Goal: Find specific page/section: Find specific page/section

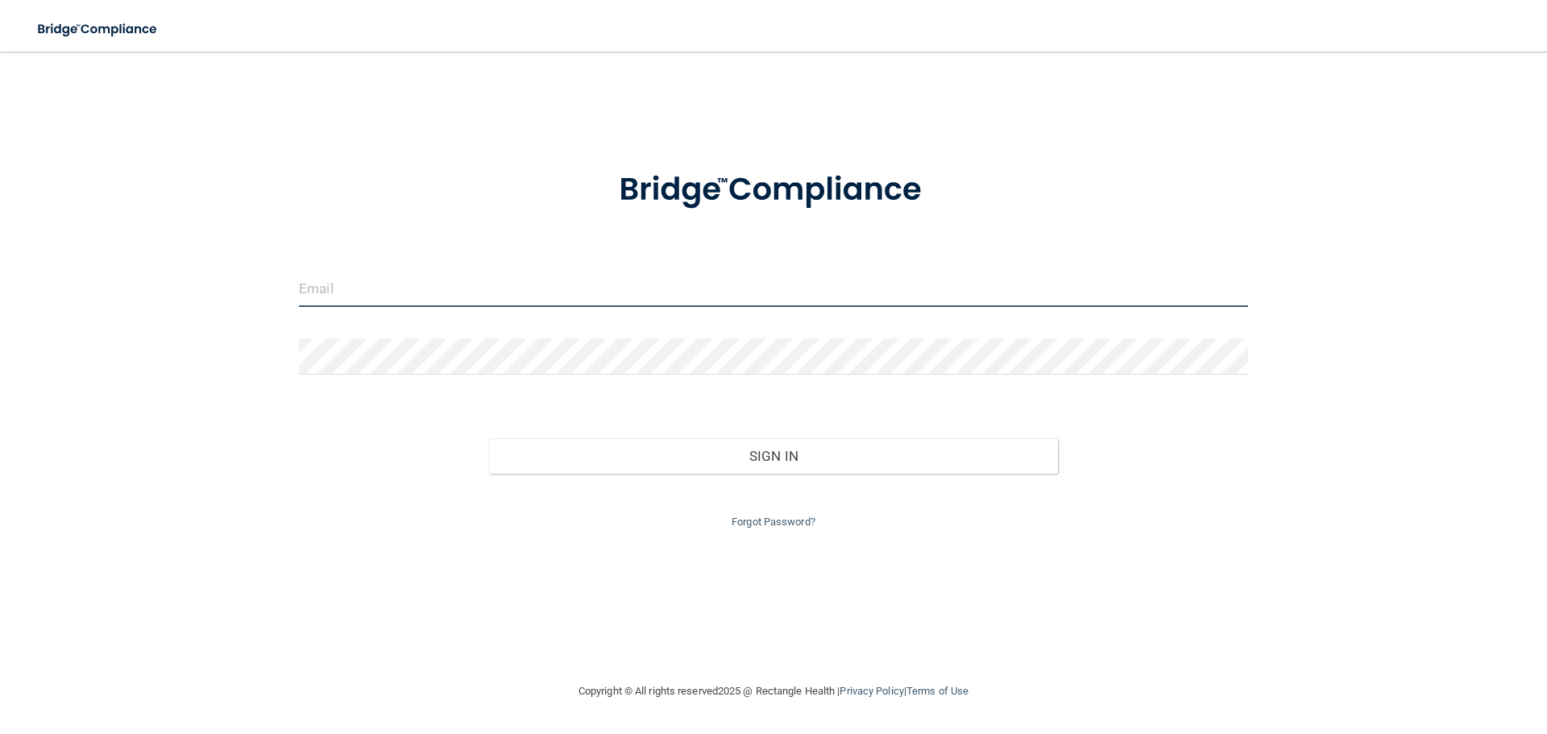
click at [360, 297] on input "email" at bounding box center [773, 289] width 949 height 36
type input "[EMAIL_ADDRESS][DOMAIN_NAME]"
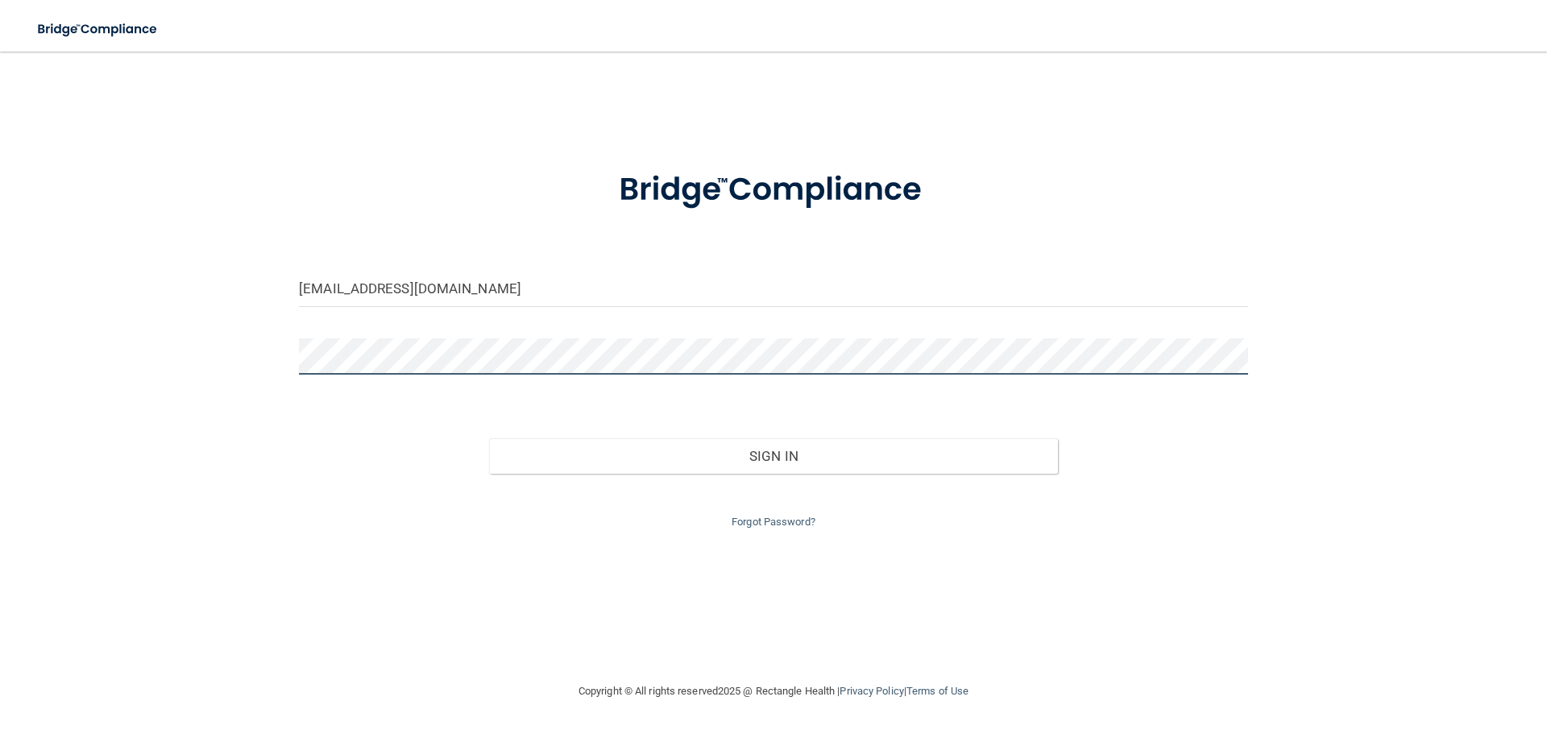
click at [489, 438] on button "Sign In" at bounding box center [774, 455] width 570 height 35
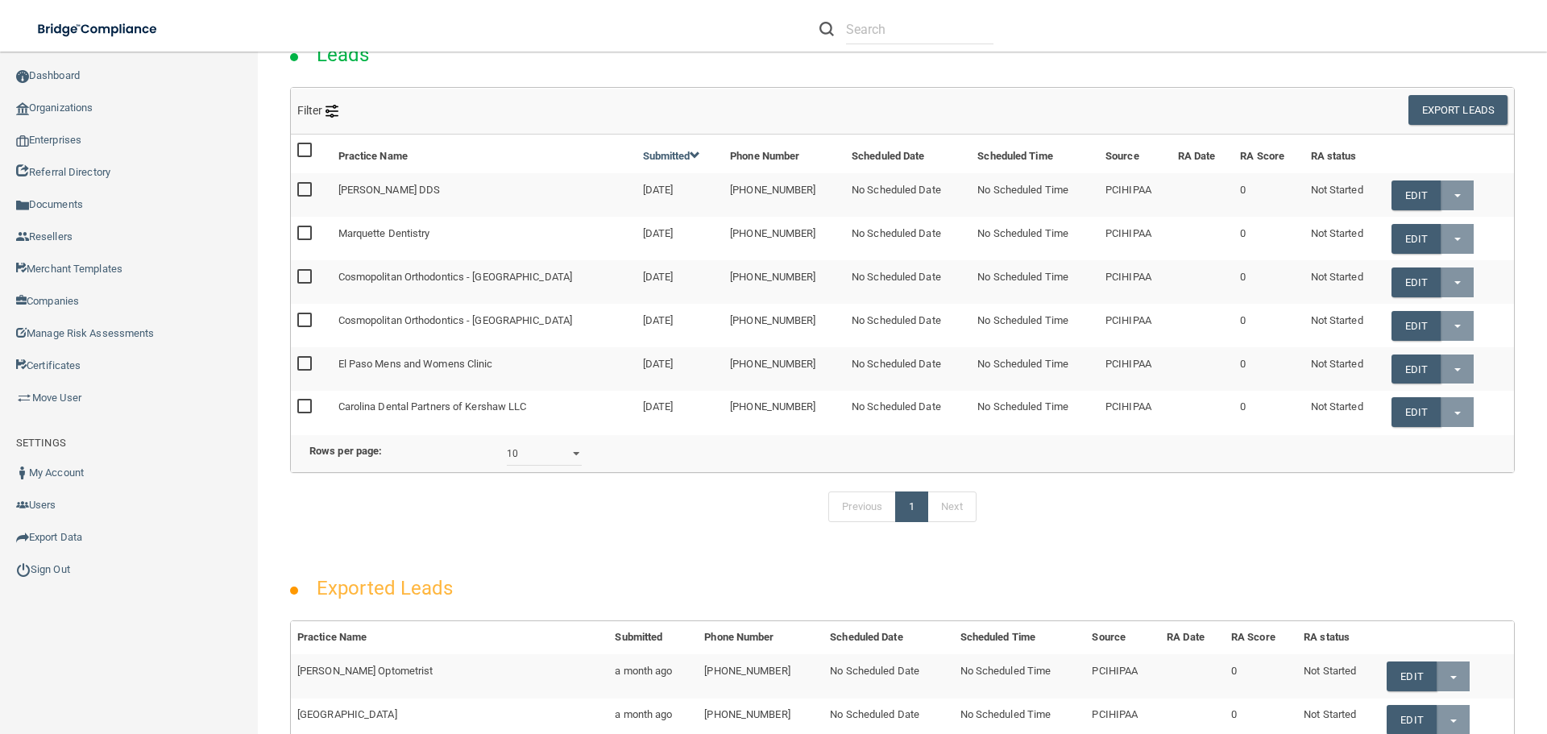
scroll to position [81, 0]
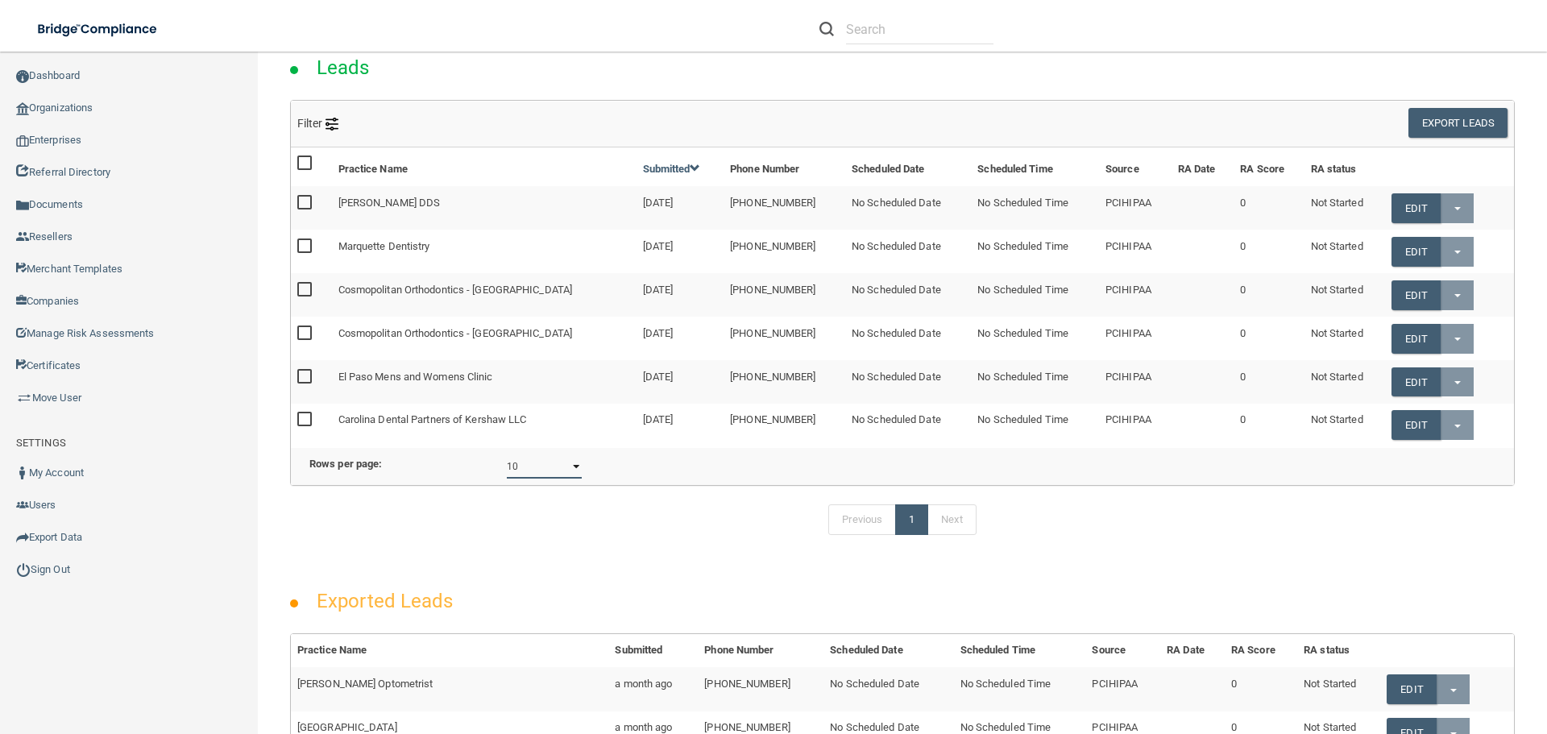
click at [559, 479] on select "10 20 30 40 all" at bounding box center [544, 466] width 75 height 24
select select "6"
click at [507, 467] on select "10 20 30 40 all" at bounding box center [544, 466] width 75 height 24
drag, startPoint x: 424, startPoint y: 209, endPoint x: 336, endPoint y: 202, distance: 88.1
click at [336, 202] on td "[PERSON_NAME] DDS" at bounding box center [484, 208] width 305 height 44
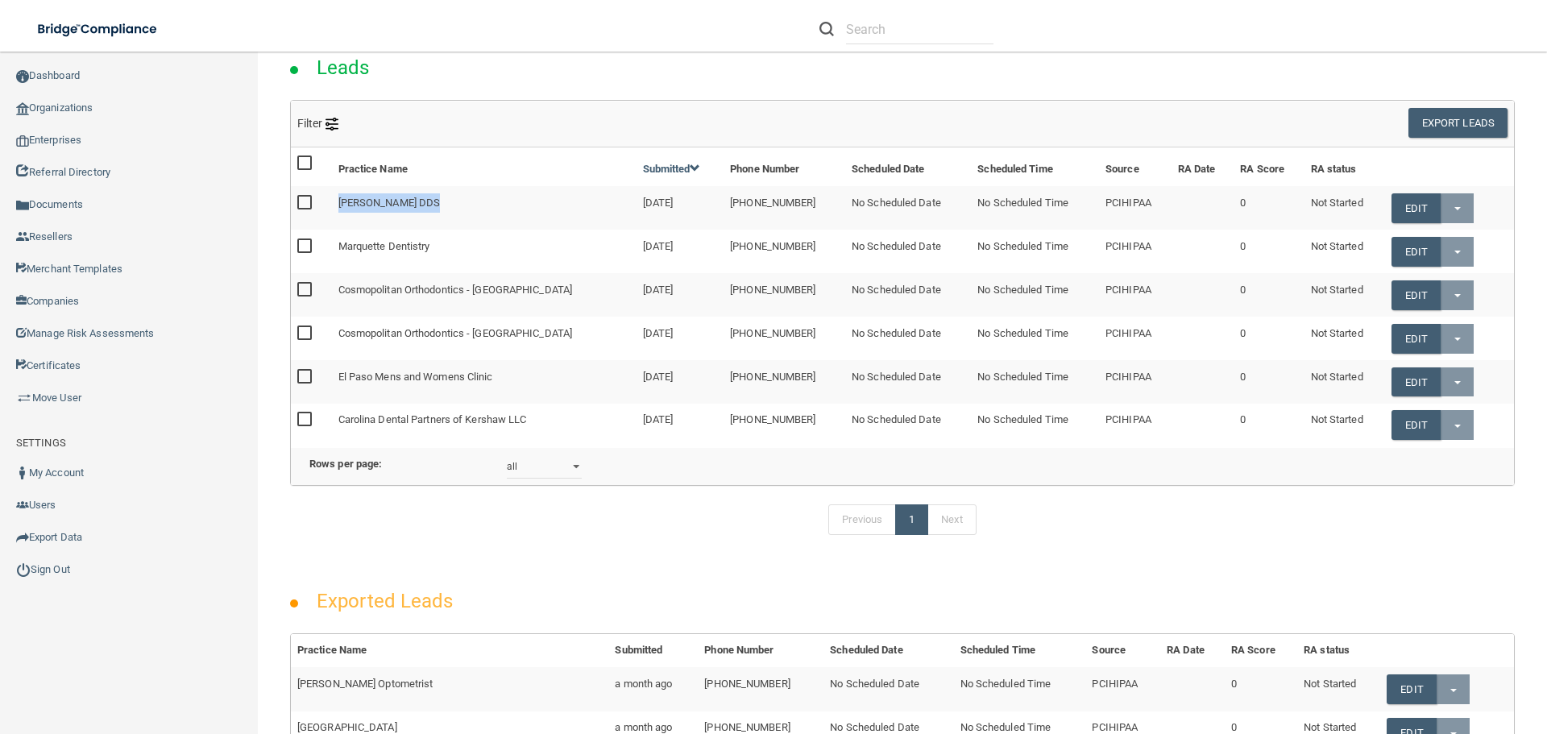
copy td "[PERSON_NAME] DDS"
drag, startPoint x: 455, startPoint y: 255, endPoint x: 337, endPoint y: 251, distance: 118.5
click at [337, 251] on td "Marquette Dentistry" at bounding box center [484, 252] width 305 height 44
copy td "Marquette Dentistry"
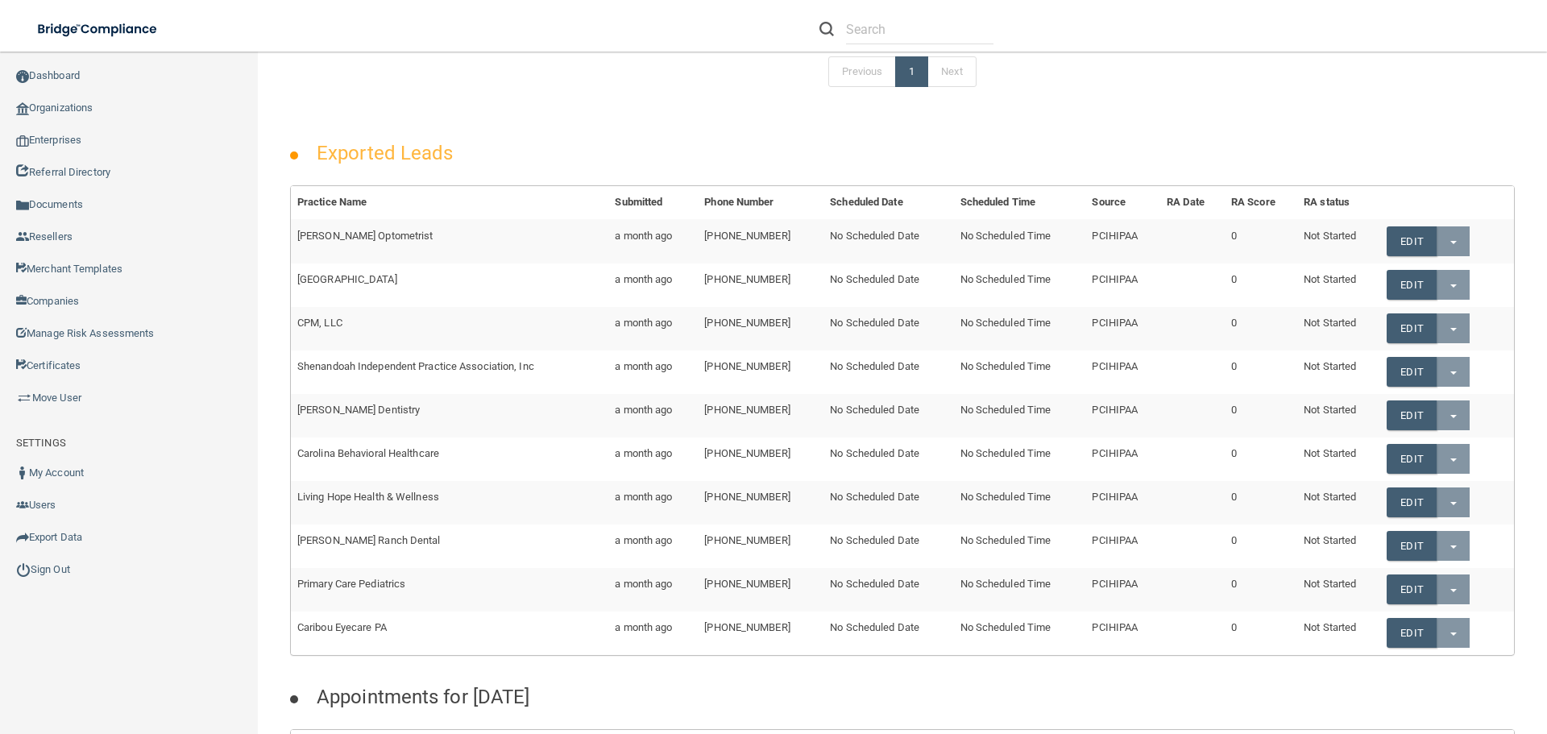
scroll to position [645, 0]
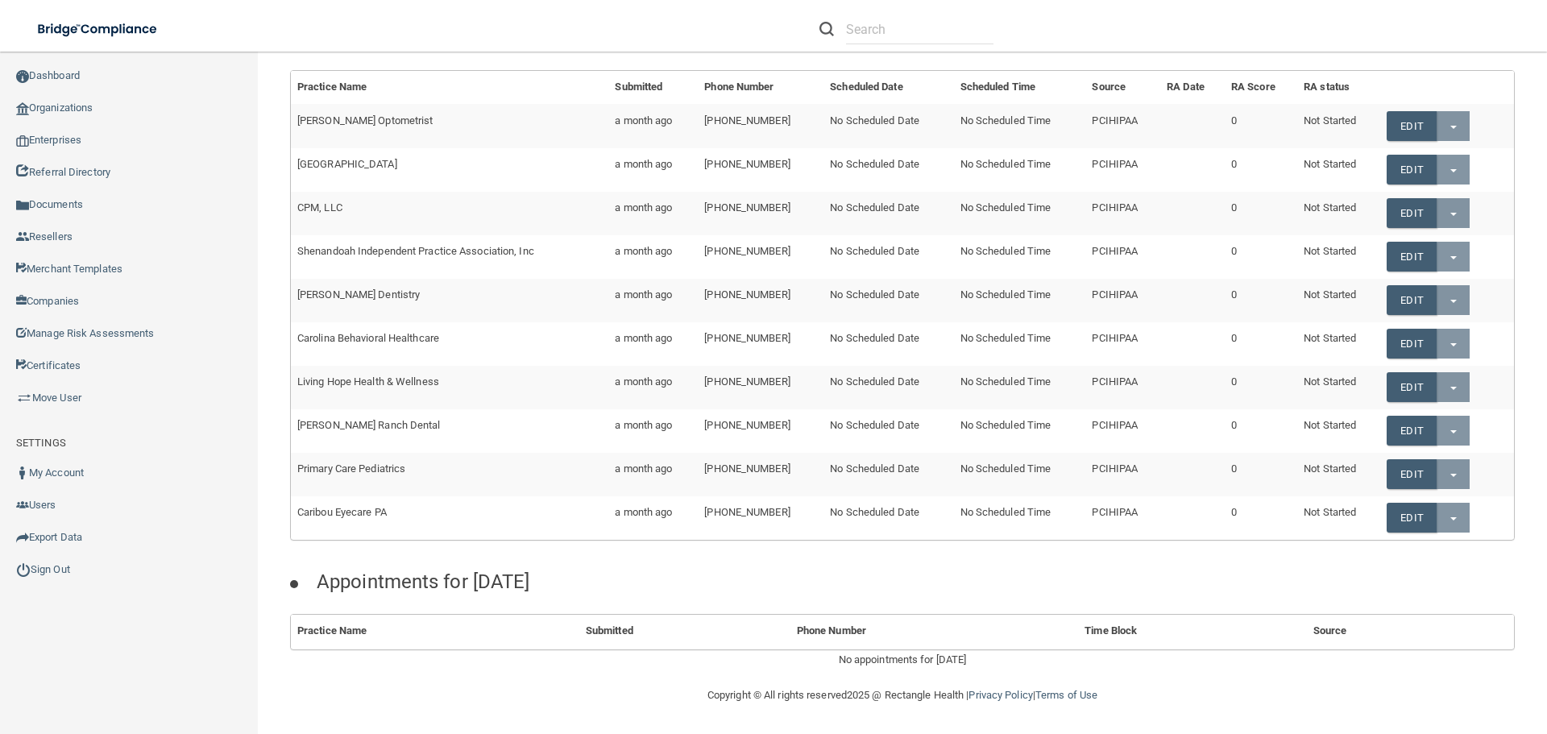
drag, startPoint x: 454, startPoint y: 151, endPoint x: 295, endPoint y: 131, distance: 160.7
click at [295, 131] on td "[PERSON_NAME] Optometrist" at bounding box center [449, 126] width 317 height 44
copy td "[PERSON_NAME] Optometrist"
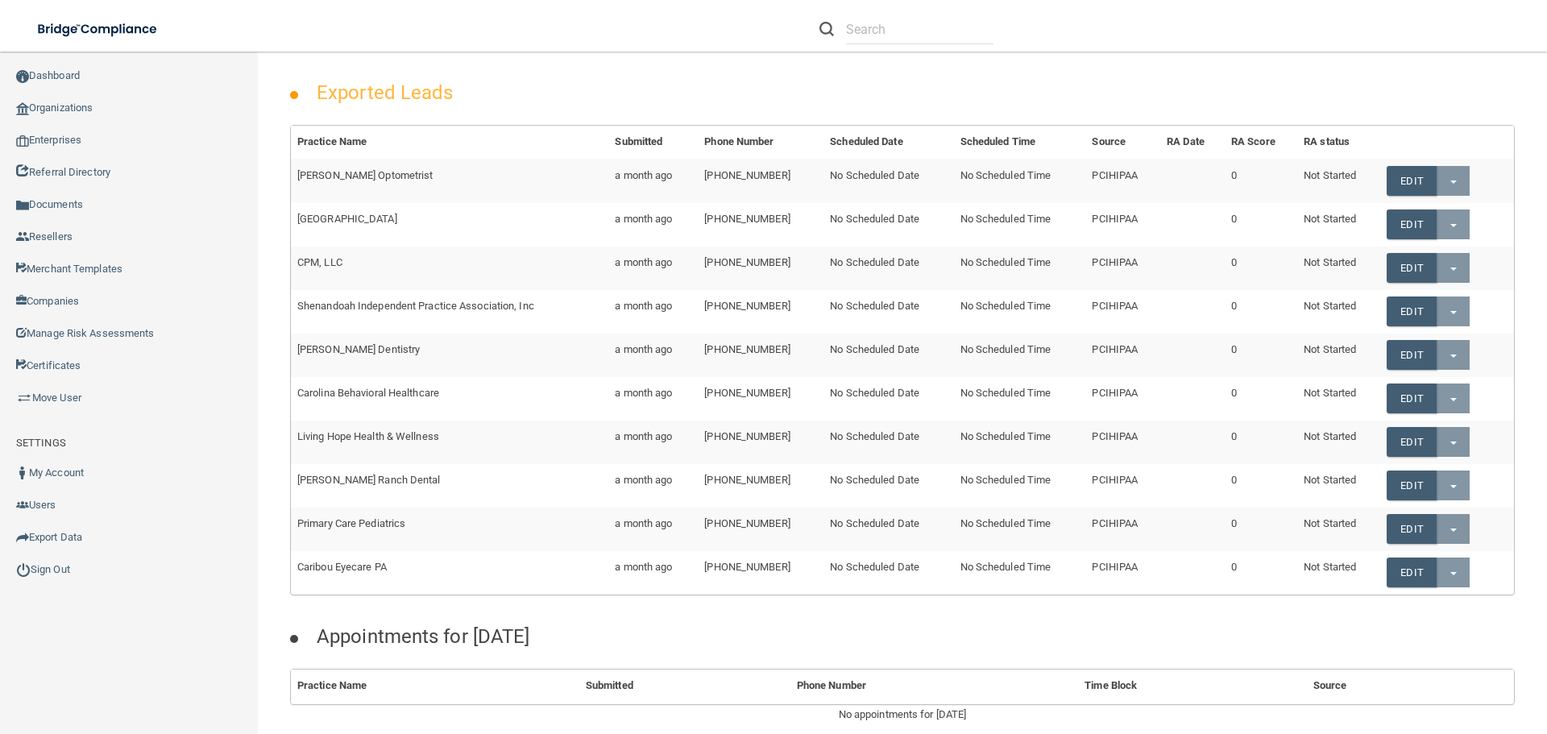
scroll to position [346, 0]
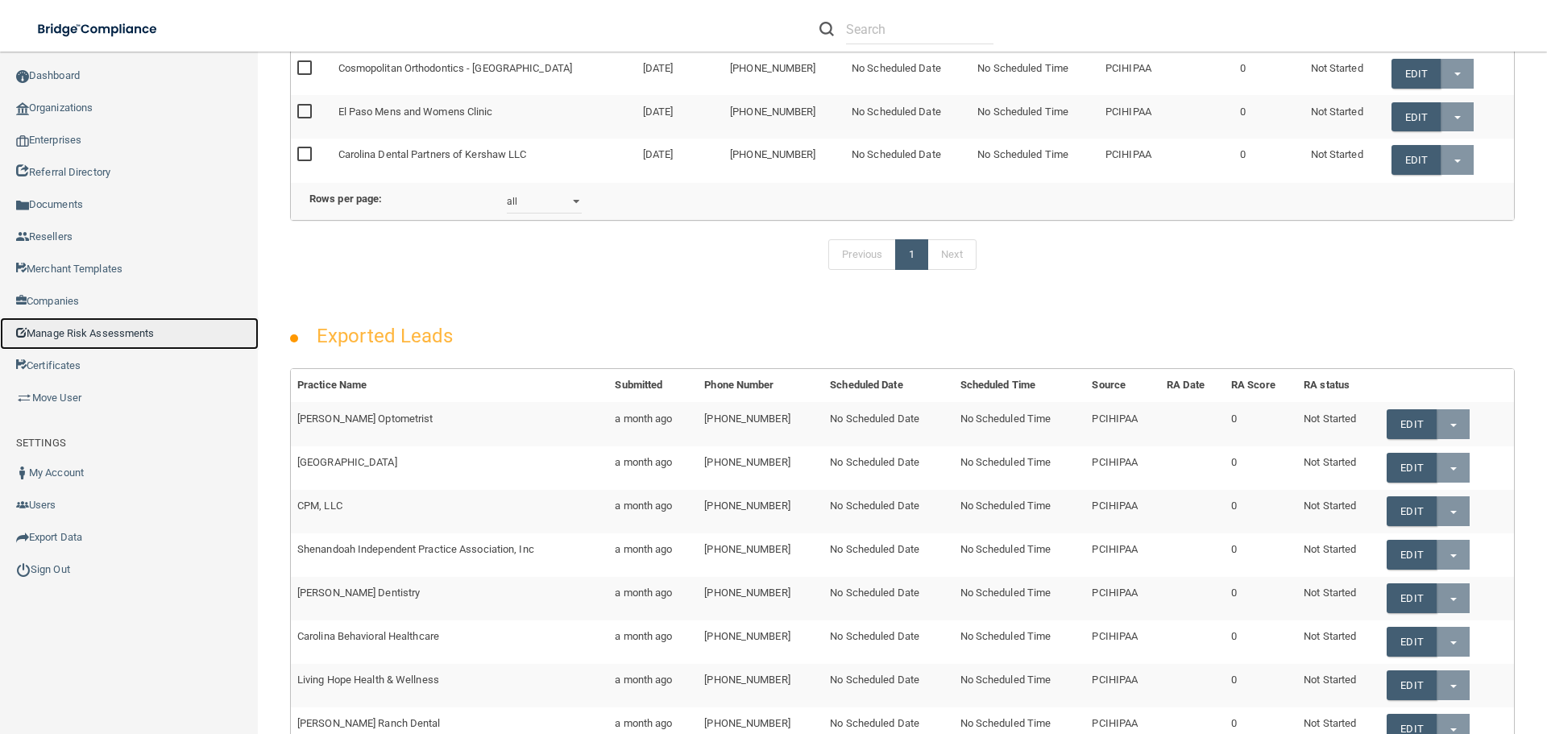
click at [123, 334] on link "Manage Risk Assessments" at bounding box center [129, 333] width 259 height 32
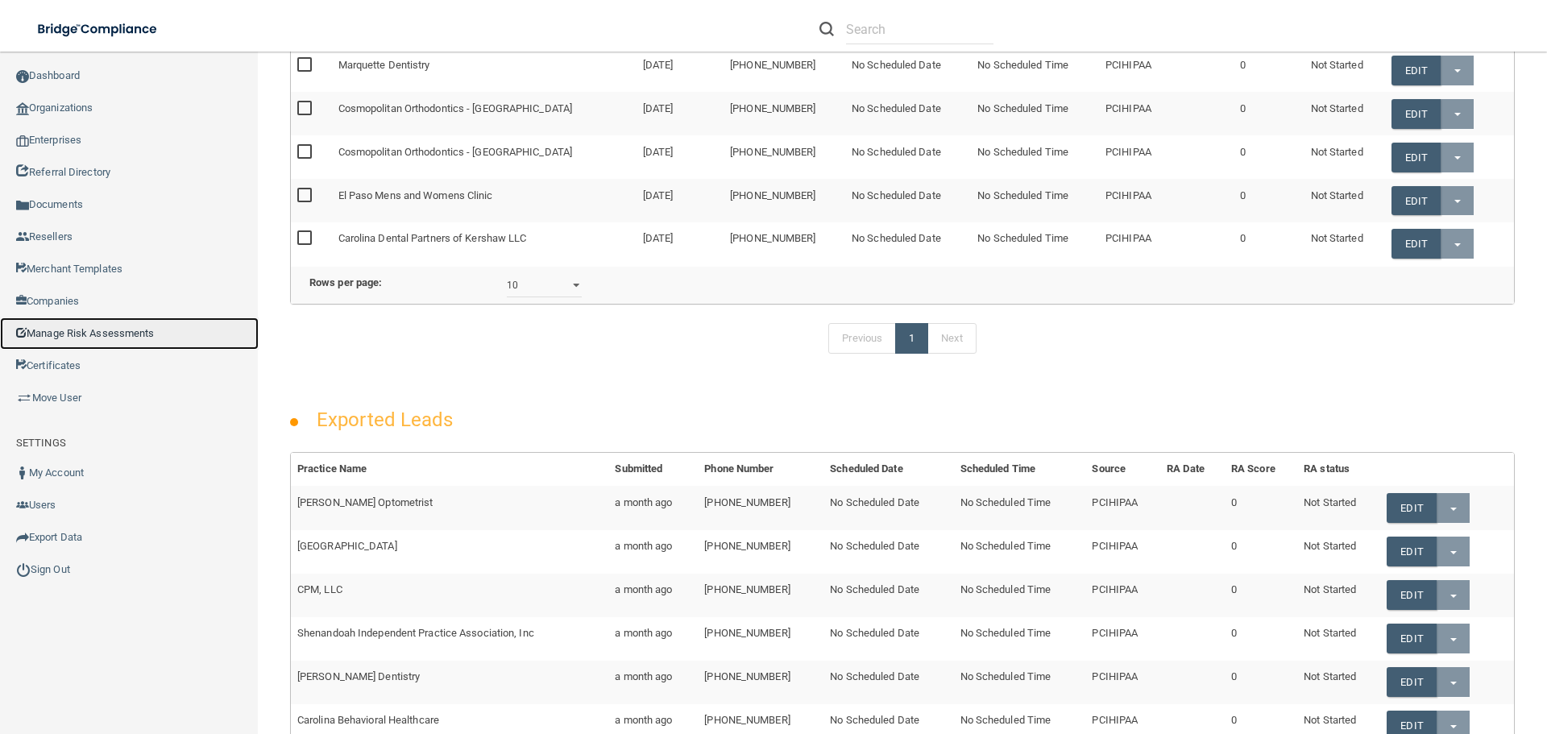
scroll to position [161, 0]
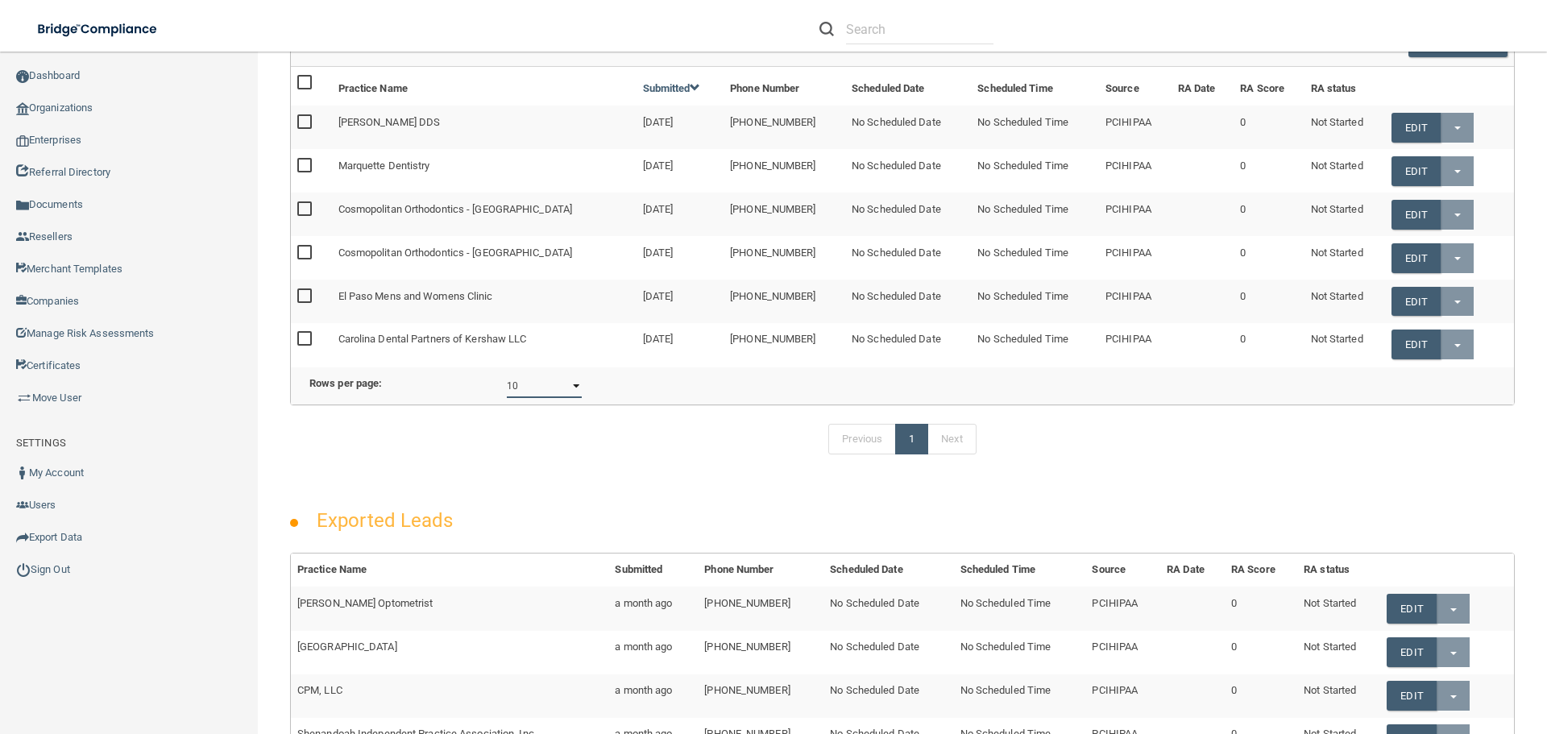
click at [551, 398] on select "10 20 30 40 all" at bounding box center [544, 386] width 75 height 24
select select "6"
click at [507, 386] on select "10 20 30 40 all" at bounding box center [544, 386] width 75 height 24
click at [461, 211] on td "Cosmopolitan Orthodontics - [GEOGRAPHIC_DATA]" at bounding box center [484, 215] width 305 height 44
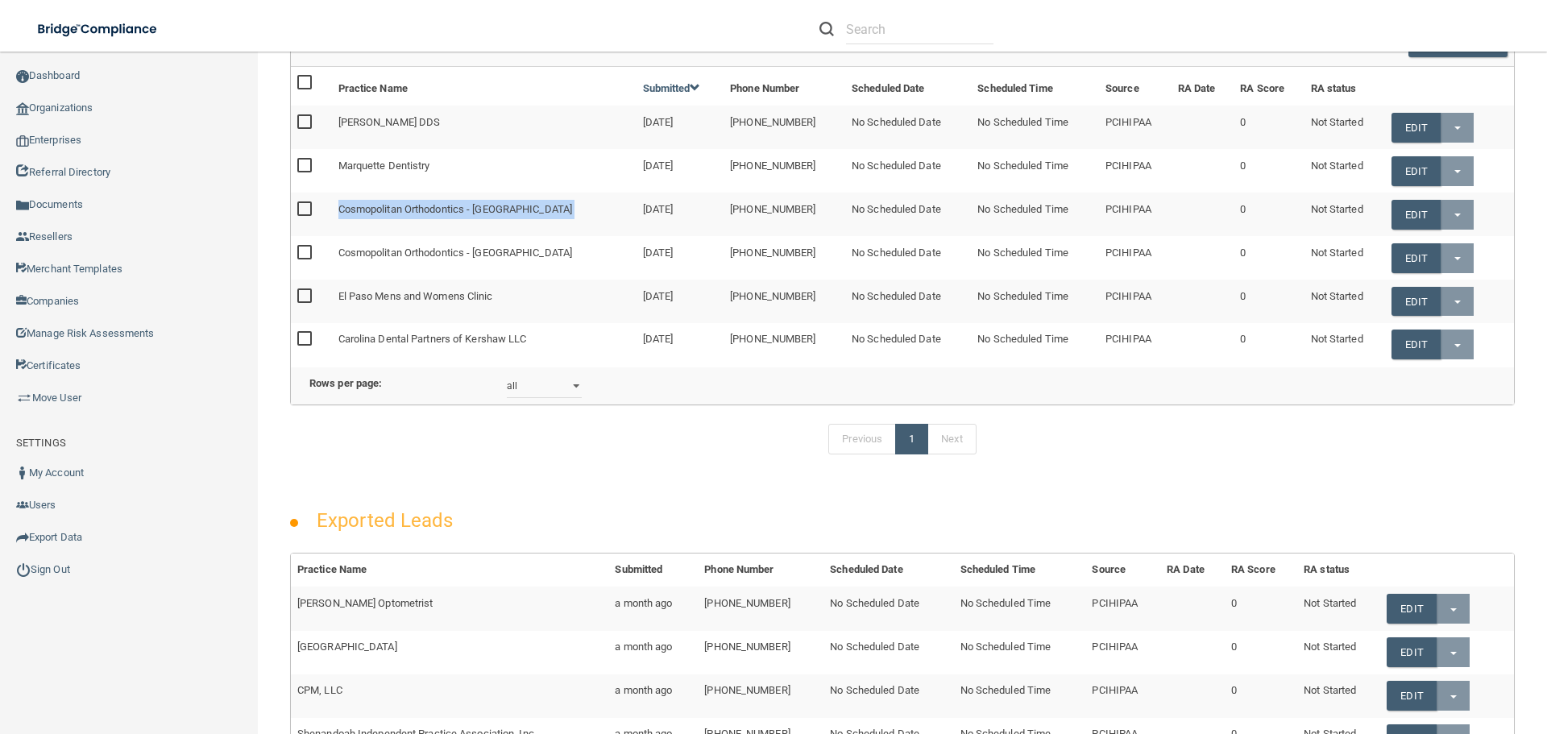
click at [461, 211] on td "Cosmopolitan Orthodontics - [GEOGRAPHIC_DATA]" at bounding box center [484, 215] width 305 height 44
copy td "Cosmopolitan Orthodontics - [GEOGRAPHIC_DATA]"
click at [130, 171] on link "Referral Directory" at bounding box center [129, 172] width 259 height 32
click at [96, 173] on link "Referral Directory" at bounding box center [129, 172] width 259 height 32
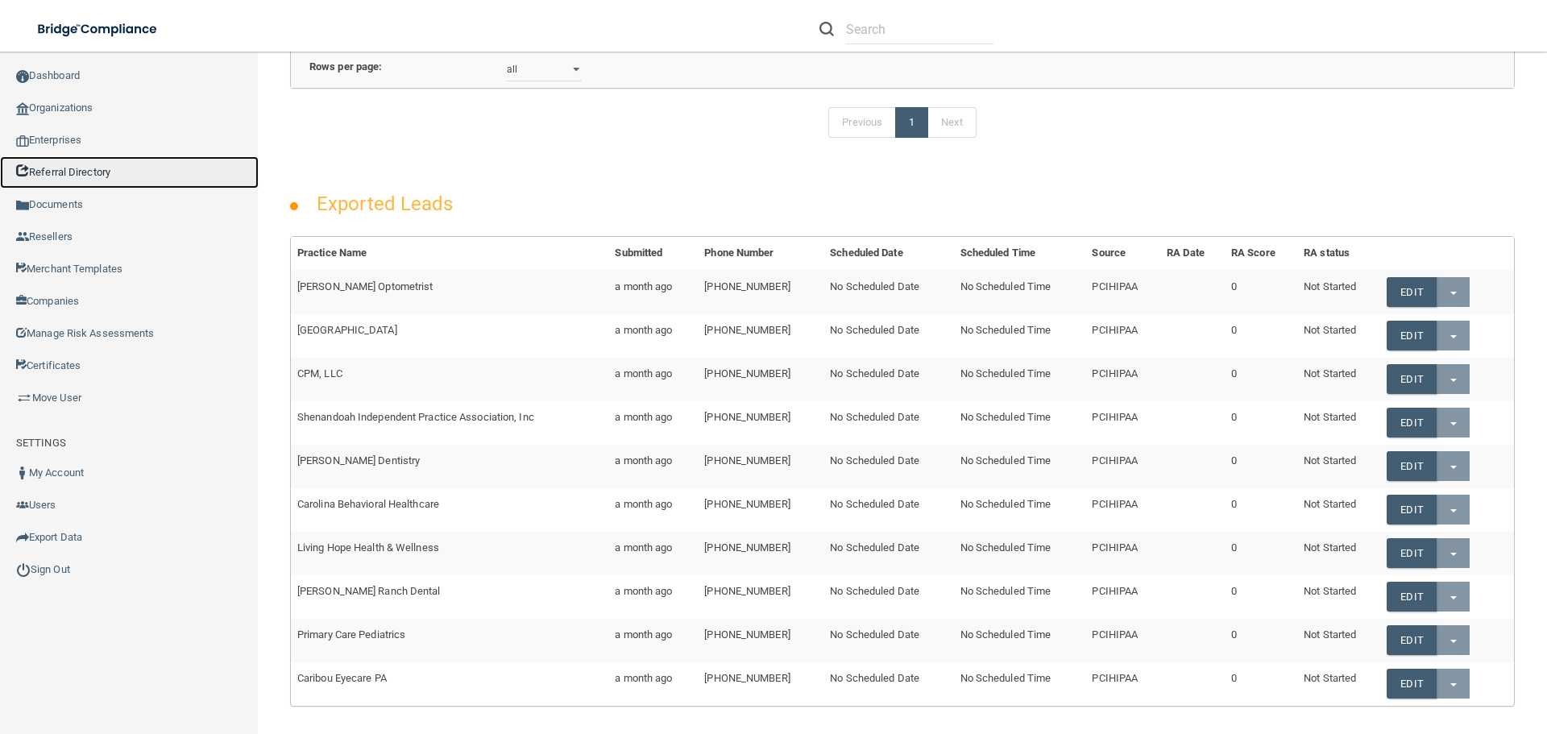
scroll to position [507, 0]
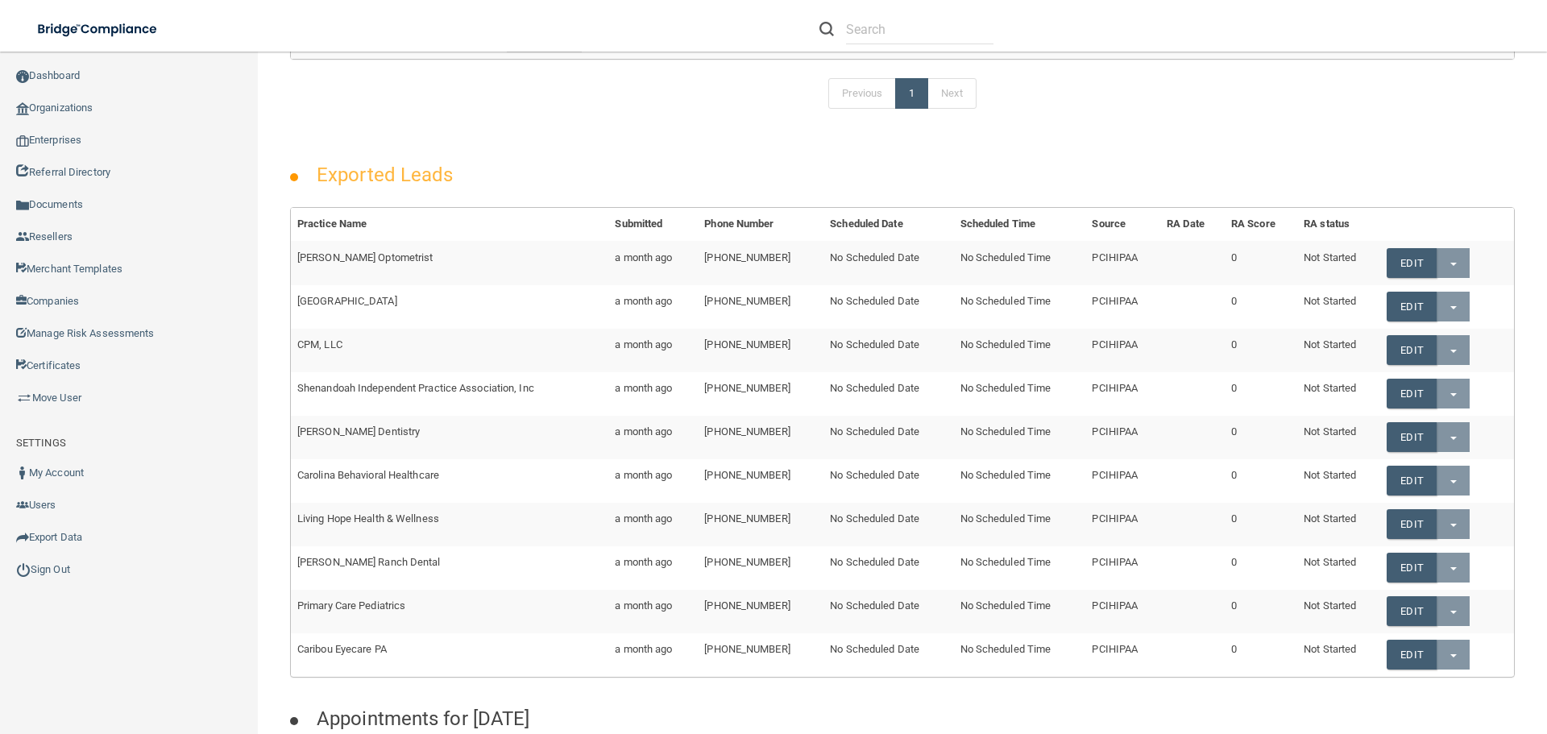
click at [394, 415] on td "Shenandoah Independent Practice Association, Inc" at bounding box center [449, 394] width 317 height 44
copy td "Shenandoah Independent Practice Association, Inc"
